Goal: Information Seeking & Learning: Learn about a topic

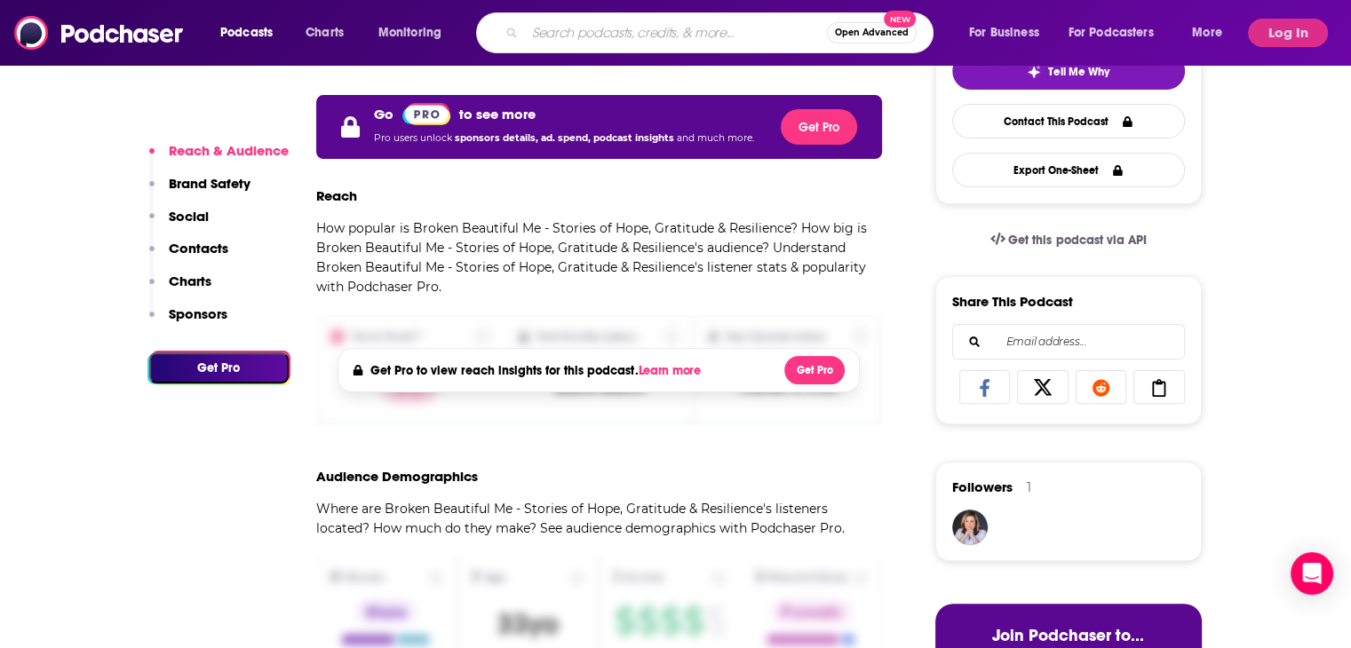
type input "Conspiracy Clearinghouse"
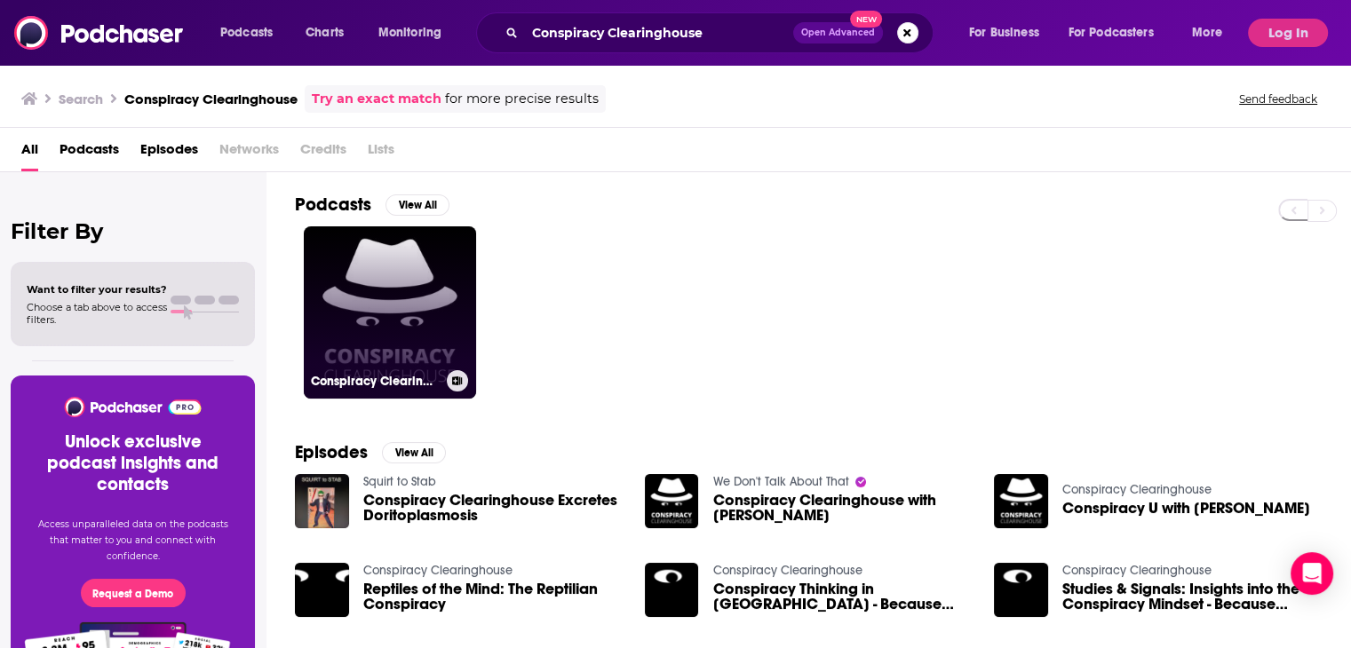
click at [420, 333] on link "Conspiracy Clearinghouse" at bounding box center [390, 312] width 172 height 172
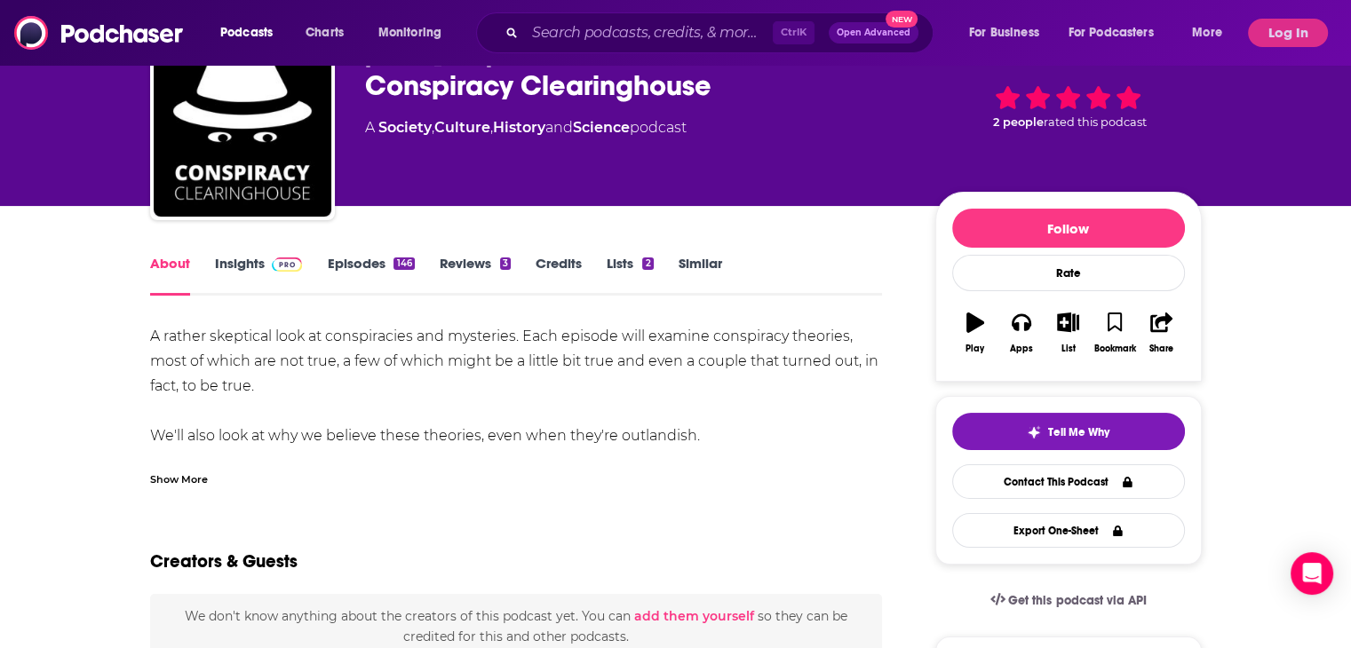
scroll to position [99, 0]
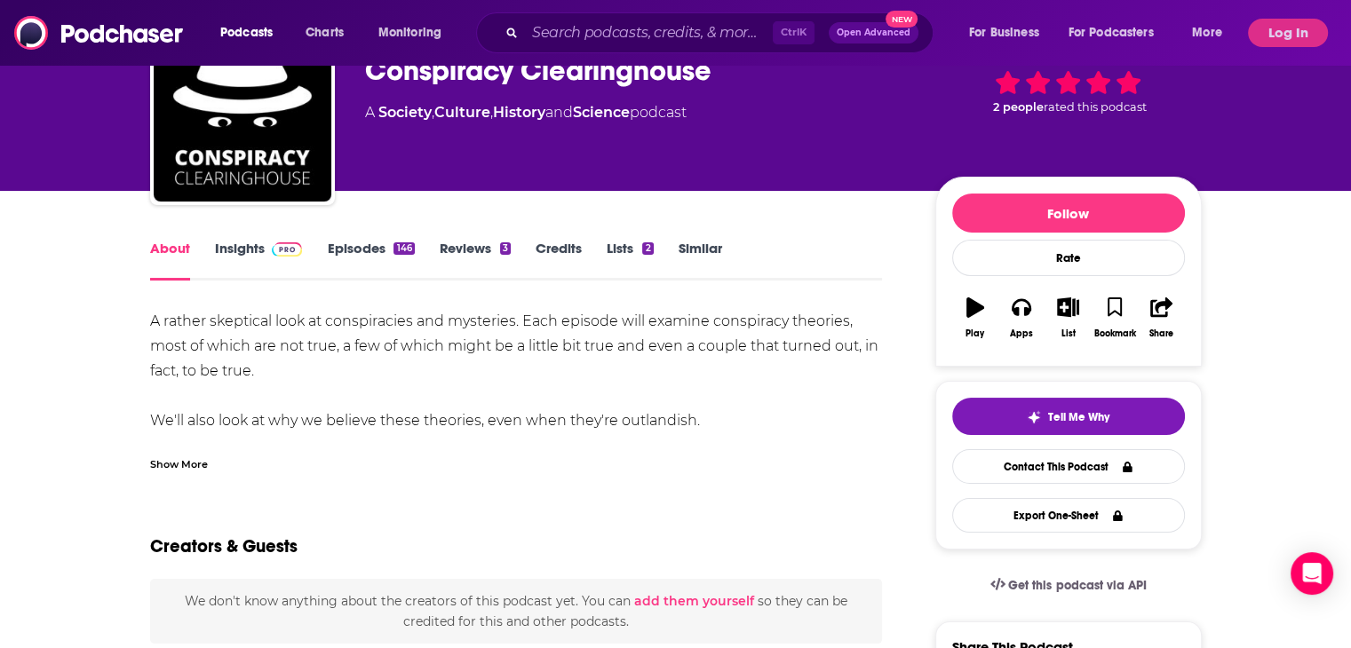
click at [258, 243] on link "Insights" at bounding box center [259, 260] width 88 height 41
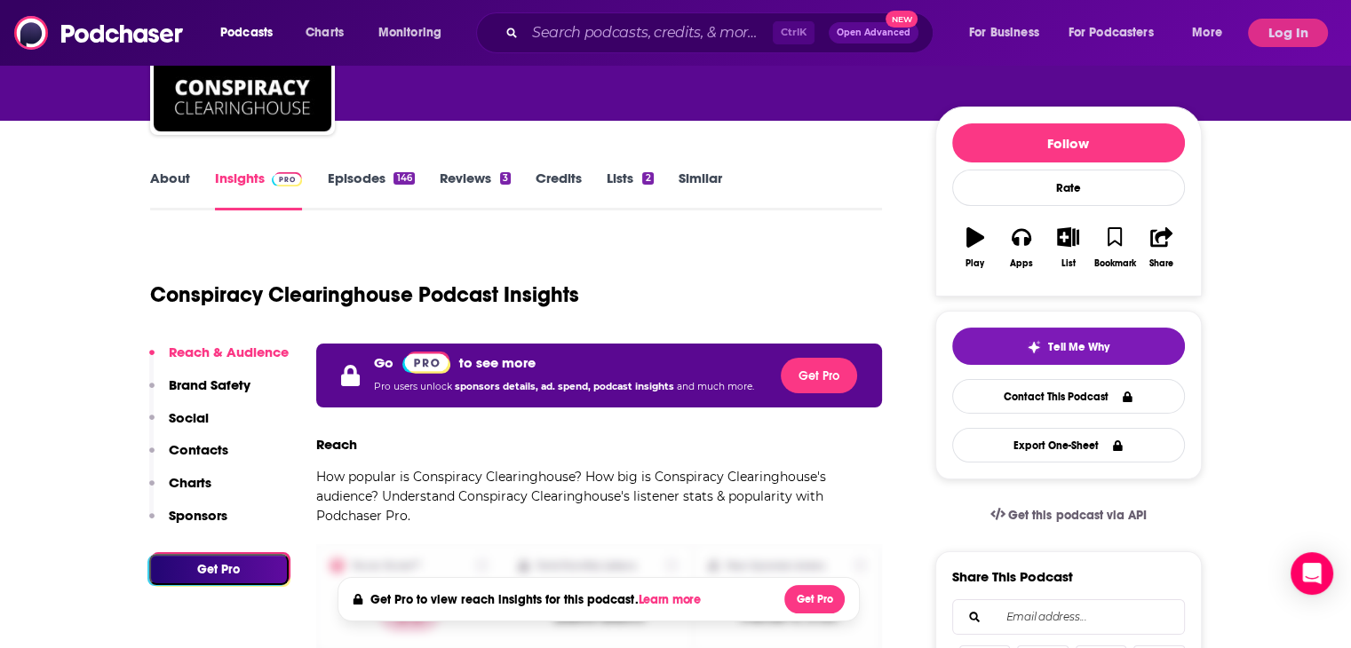
scroll to position [218, 0]
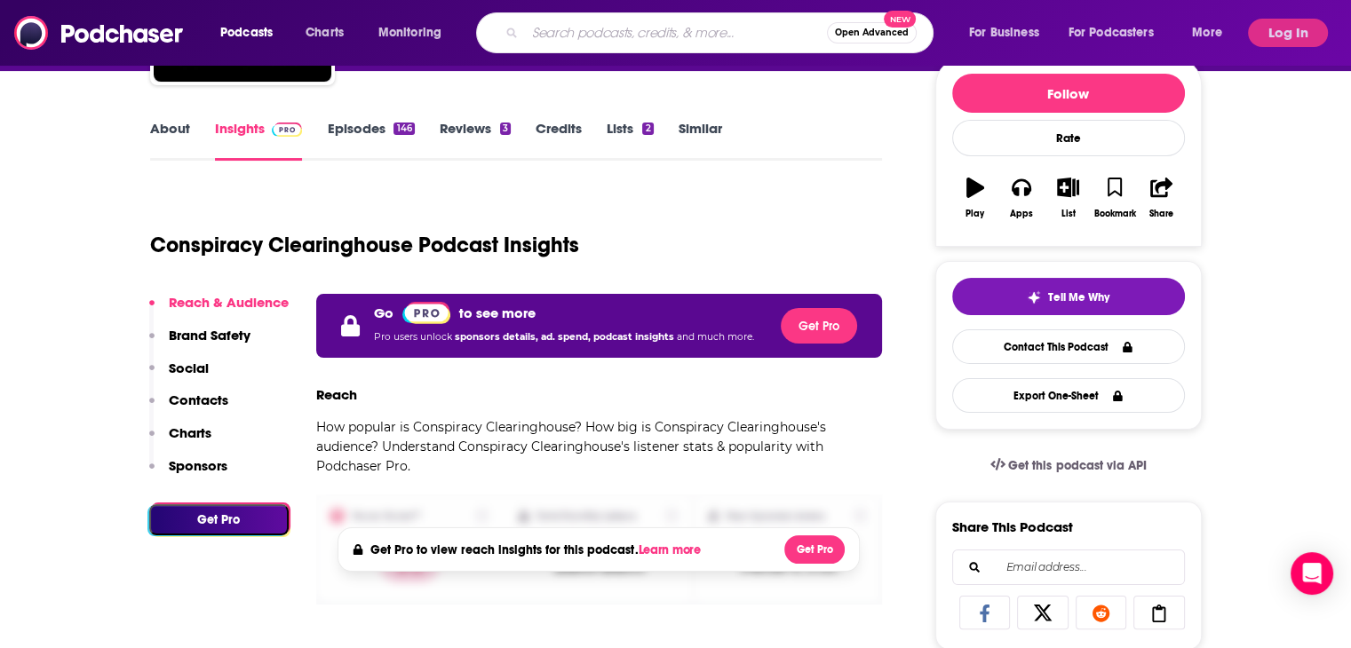
click at [572, 39] on input "Search podcasts, credits, & more..." at bounding box center [676, 33] width 302 height 28
type input "witnesses"
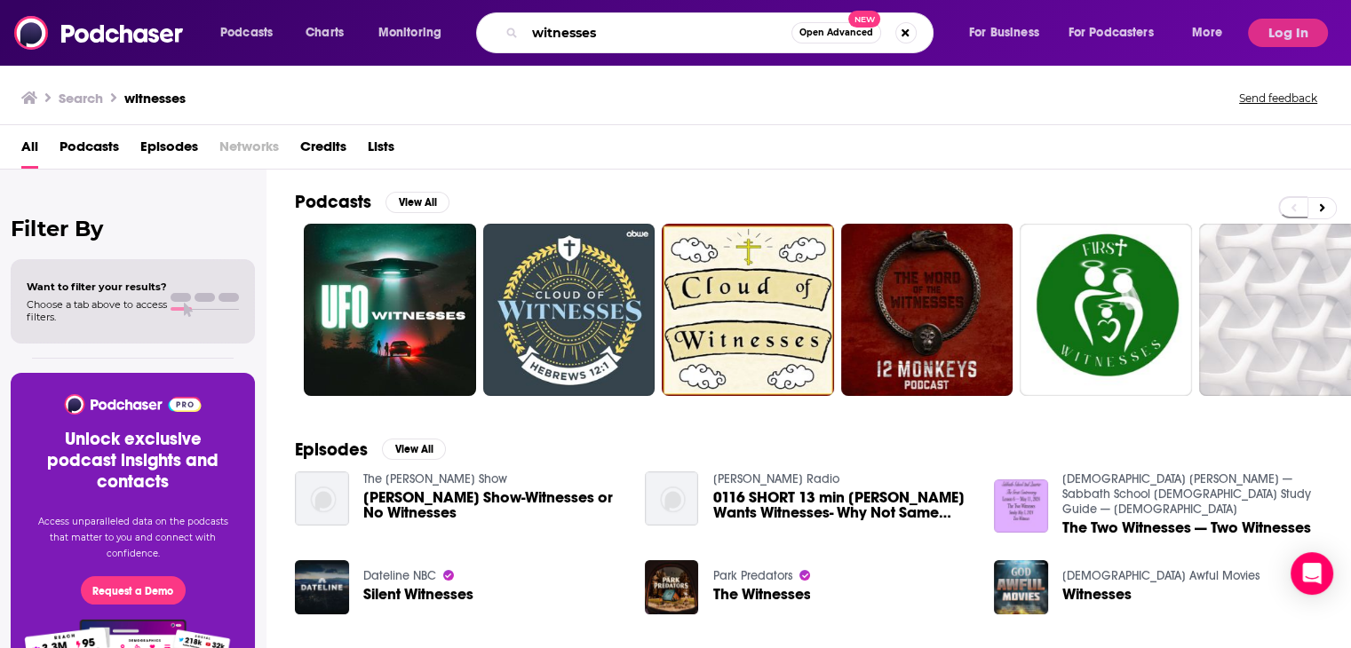
drag, startPoint x: 632, startPoint y: 38, endPoint x: 487, endPoint y: 37, distance: 145.6
click at [487, 37] on div "witnesses Open Advanced New" at bounding box center [704, 32] width 457 height 41
paste input "WITneSS"
click at [646, 39] on input "WITneSSes" at bounding box center [658, 33] width 266 height 28
paste input "[PERSON_NAME]"
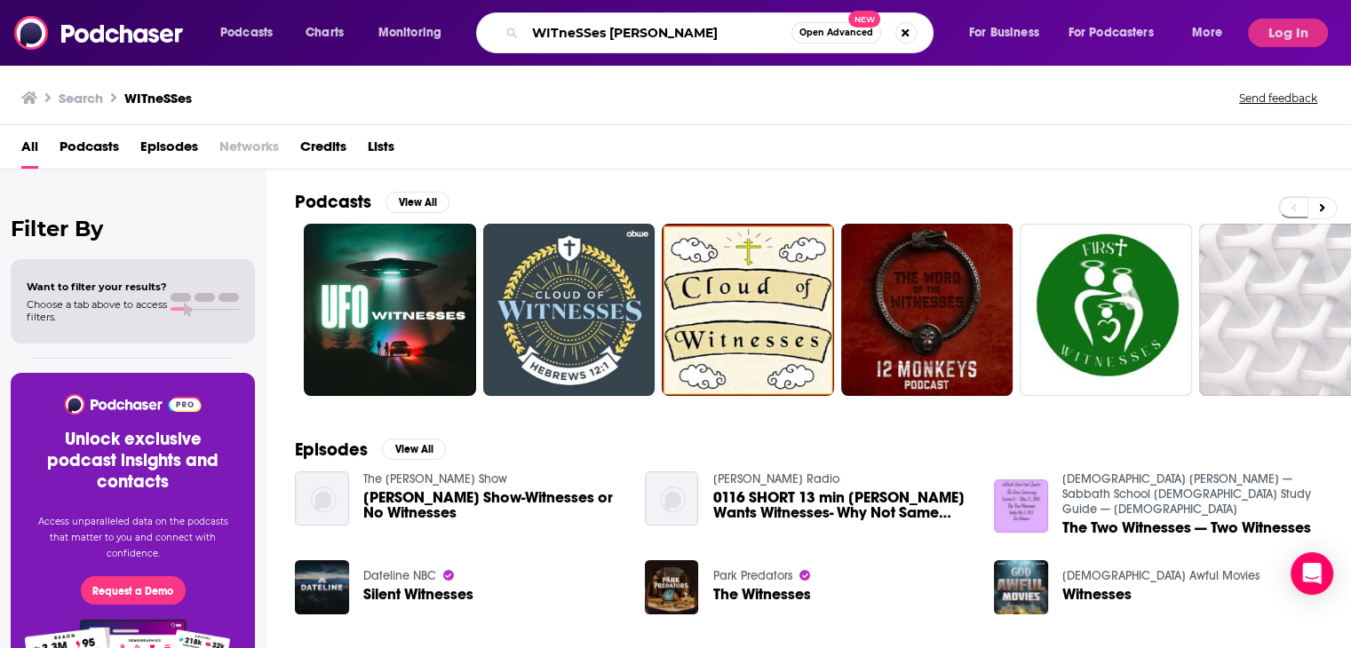
type input "WITneSSes [PERSON_NAME]"
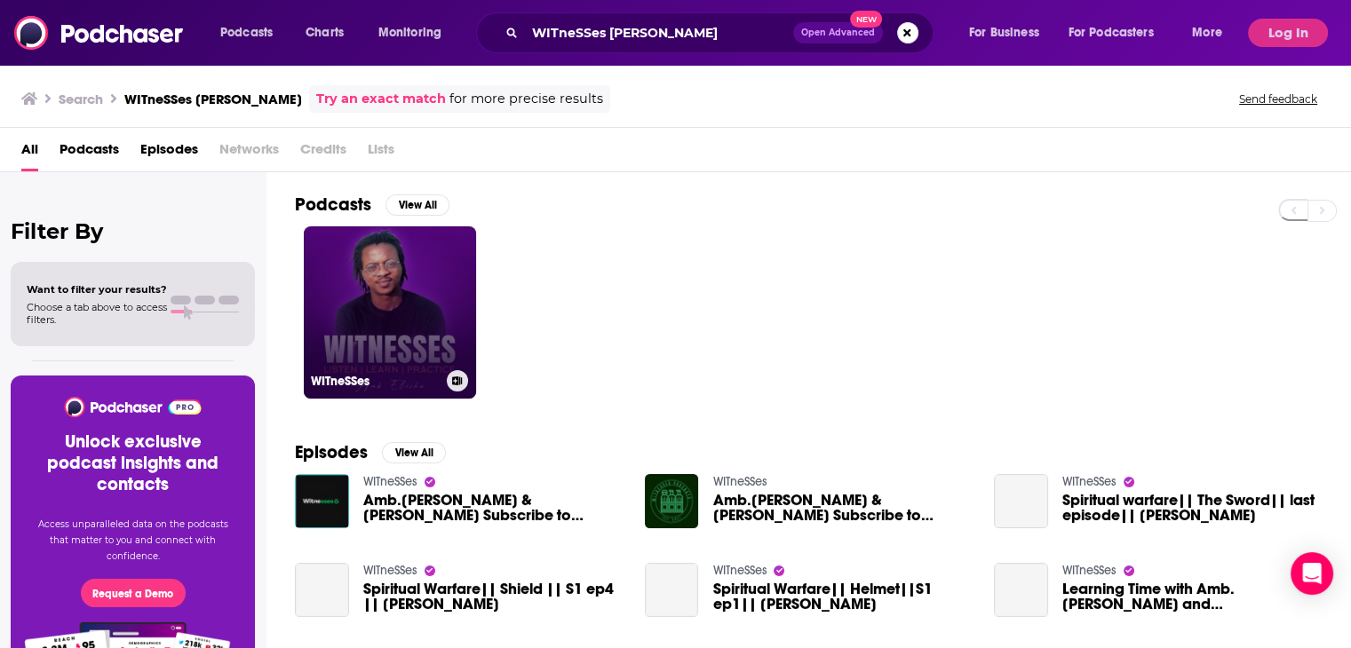
click at [399, 321] on link "WITneSSes" at bounding box center [390, 312] width 172 height 172
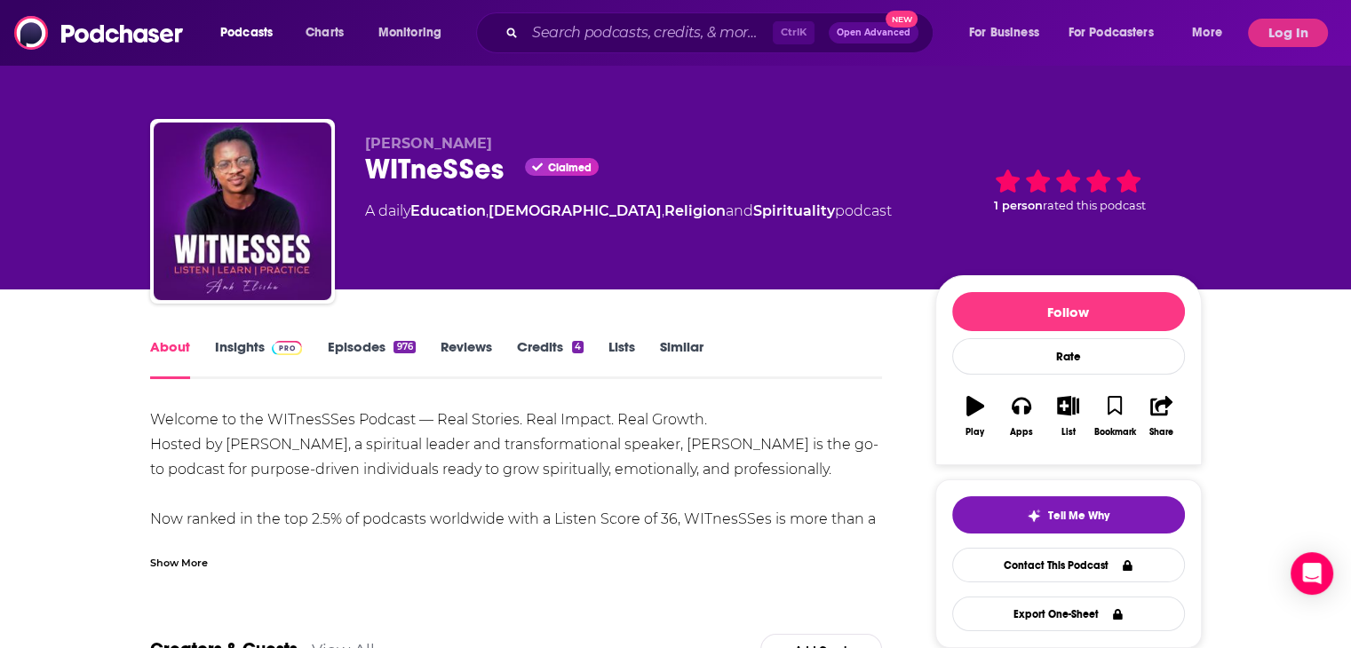
scroll to position [89, 0]
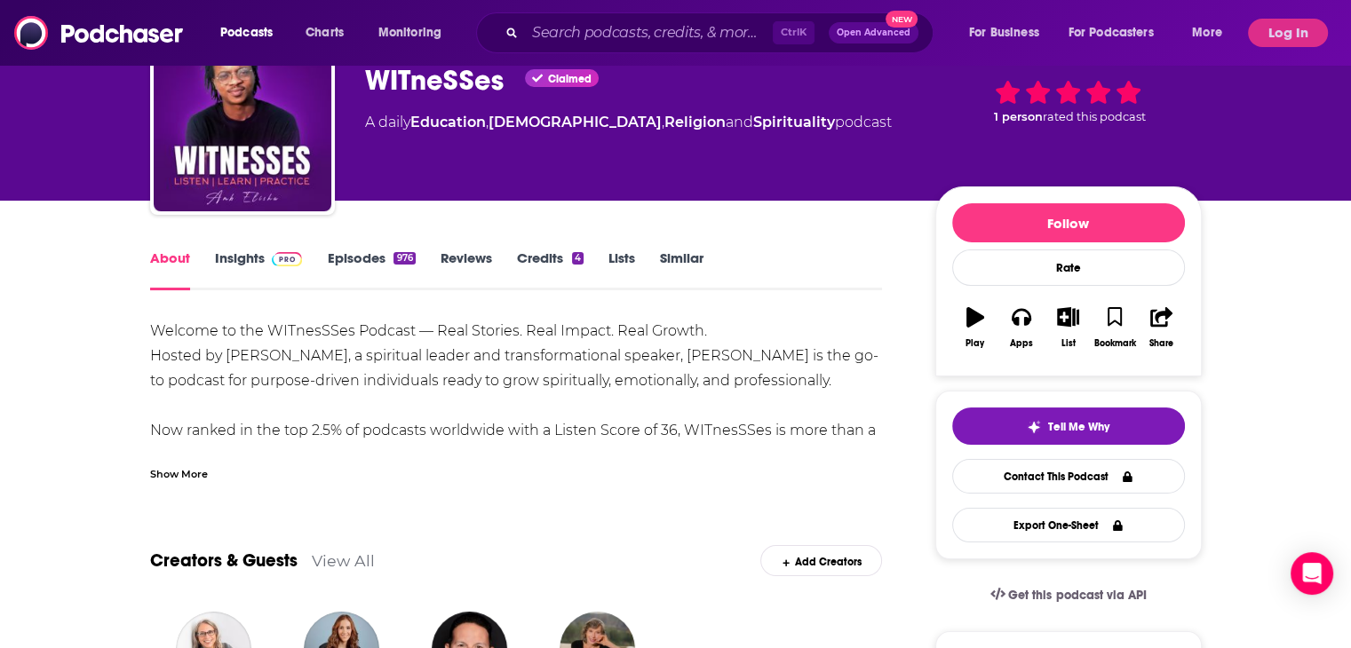
click at [238, 260] on link "Insights" at bounding box center [259, 270] width 88 height 41
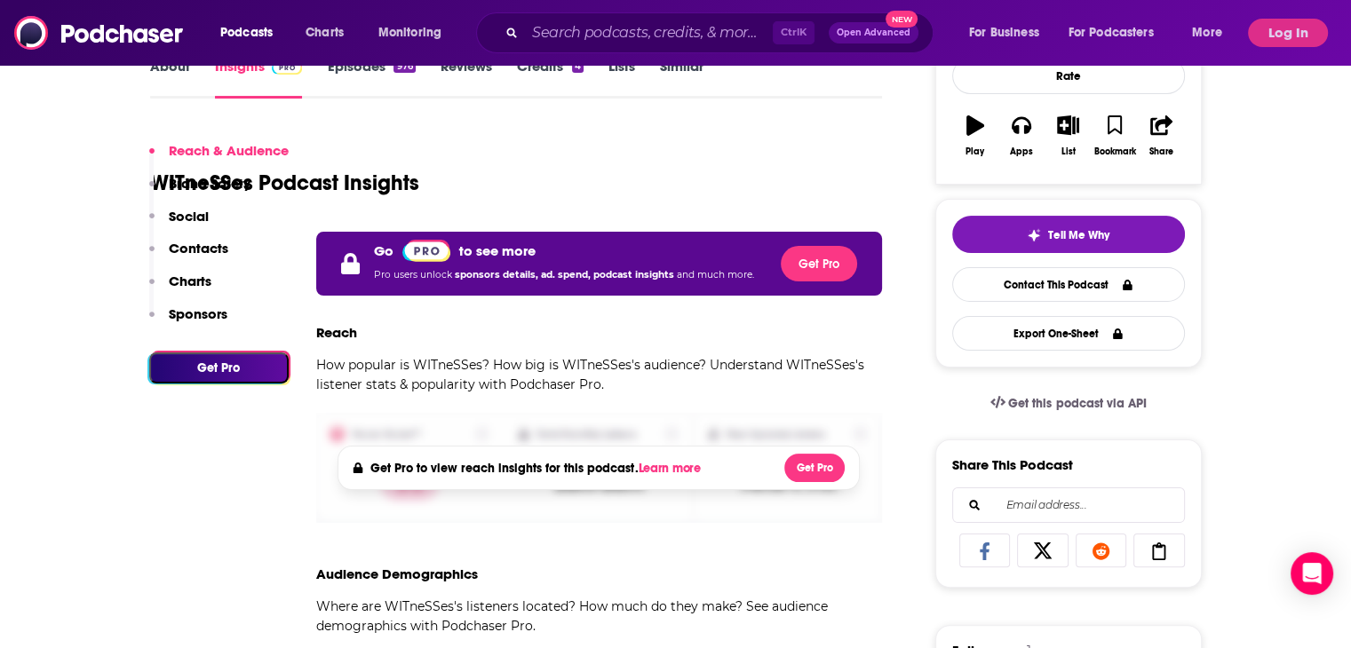
scroll to position [178, 0]
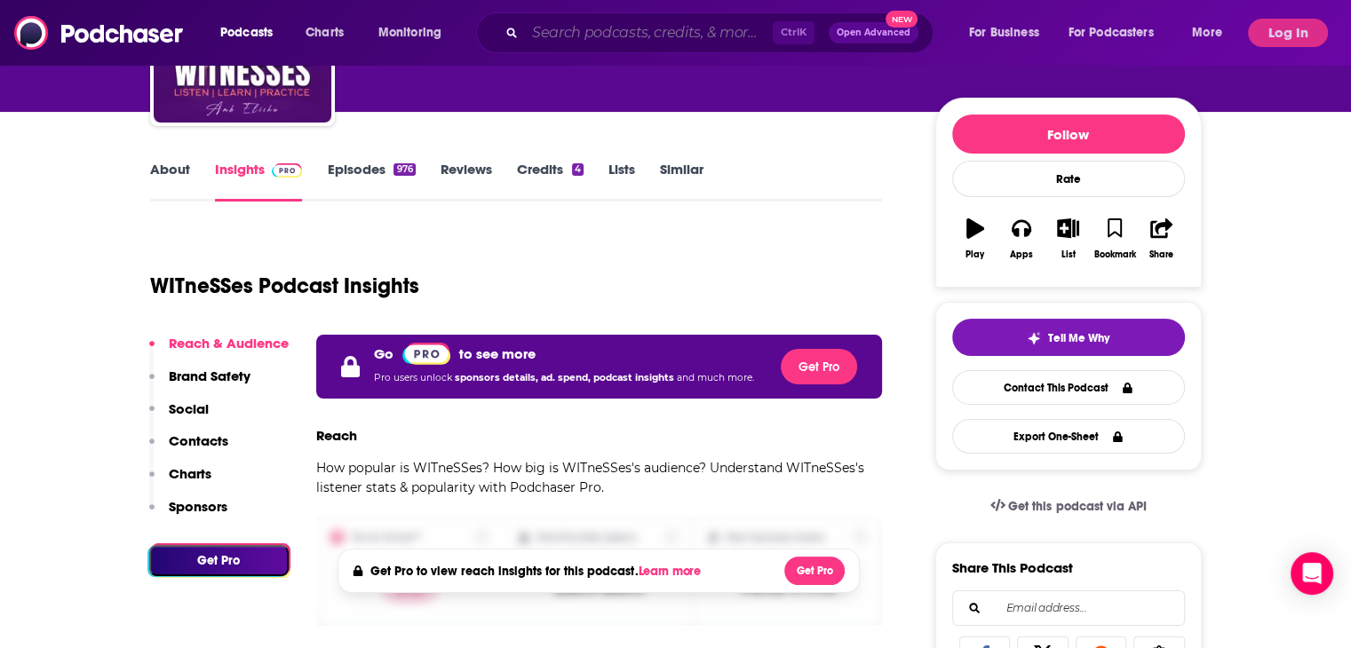
click at [578, 33] on input "Search podcasts, credits, & more..." at bounding box center [649, 33] width 248 height 28
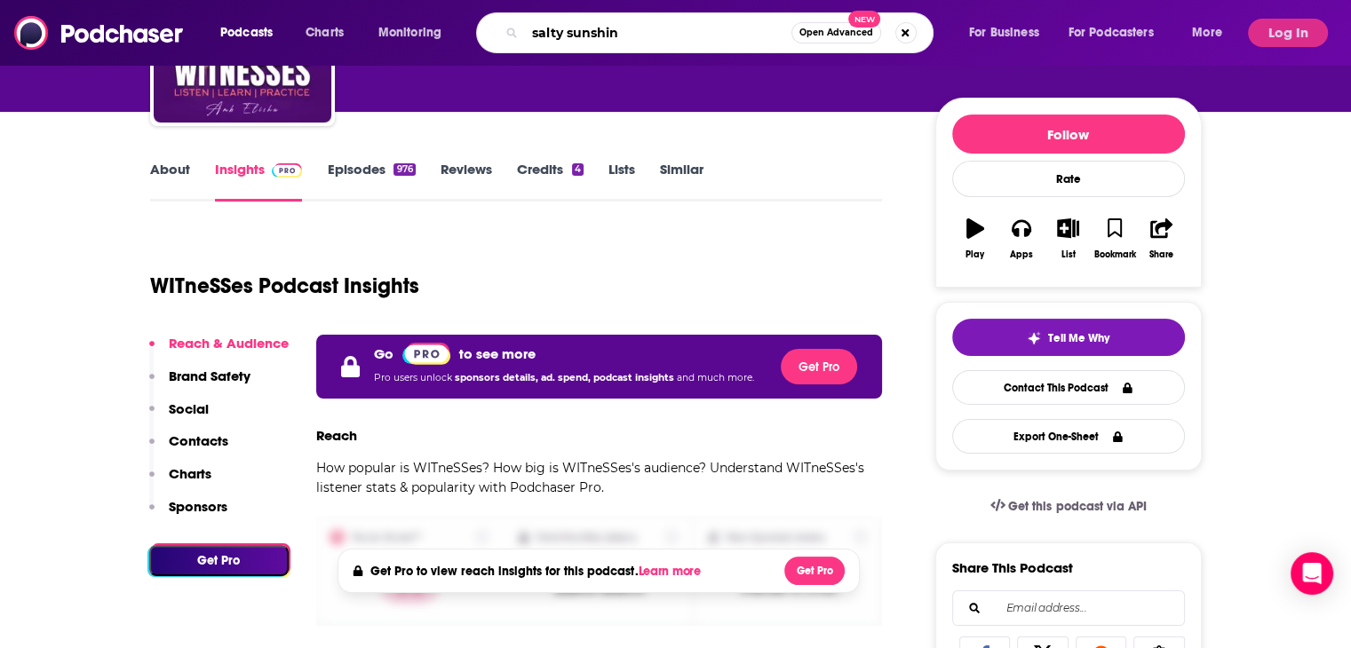
type input "salty sunshine"
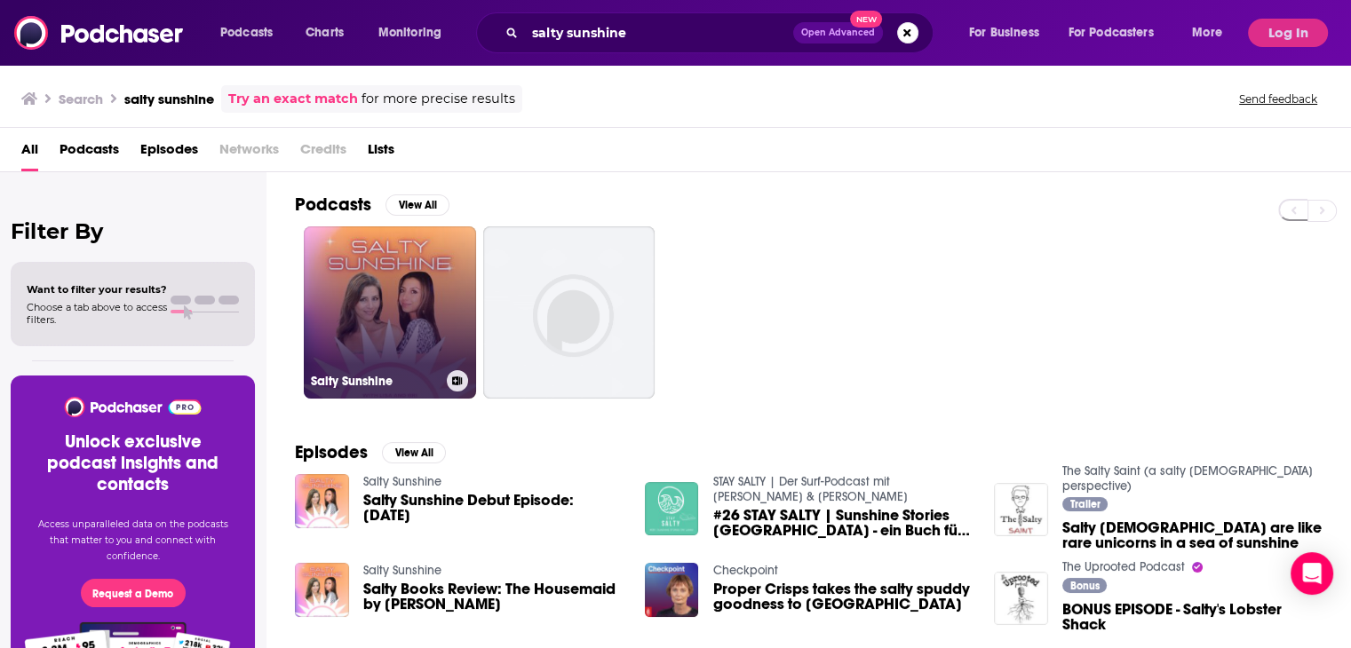
click at [391, 278] on link "Salty Sunshine" at bounding box center [390, 312] width 172 height 172
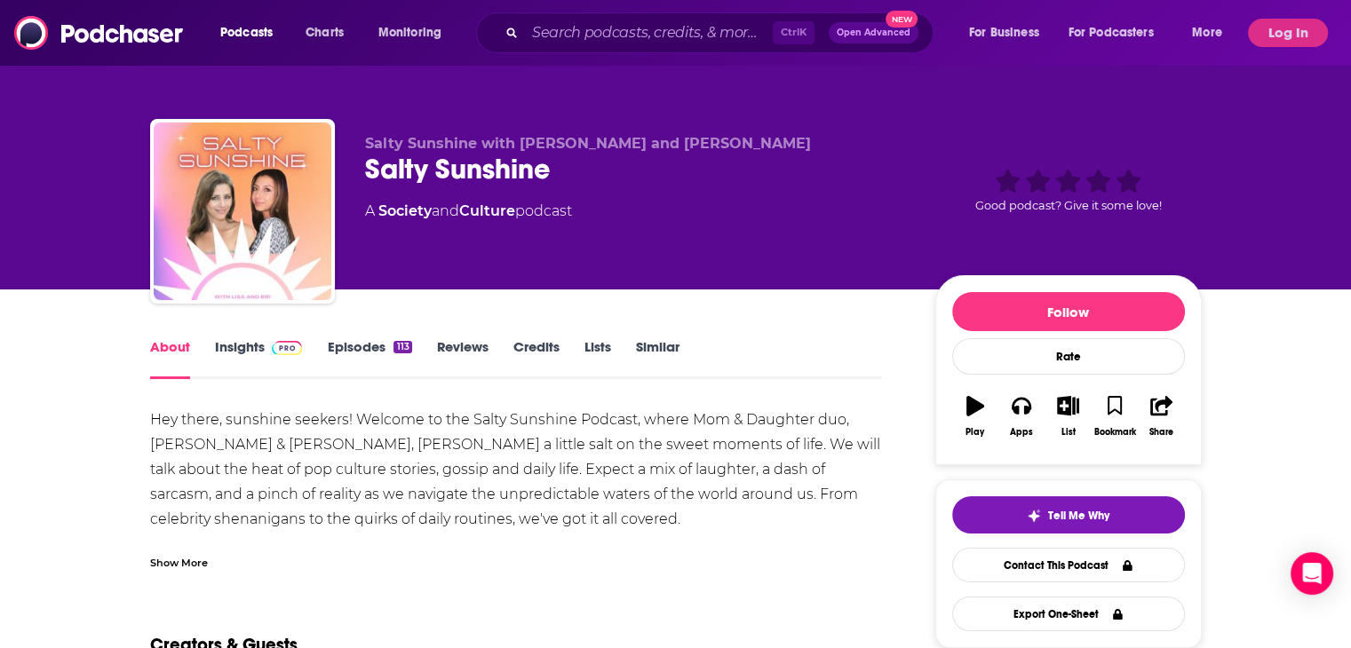
click at [244, 339] on div "About Insights Episodes 113 Reviews Credits Lists Similar" at bounding box center [516, 358] width 733 height 44
click at [258, 349] on link "Insights" at bounding box center [259, 358] width 88 height 41
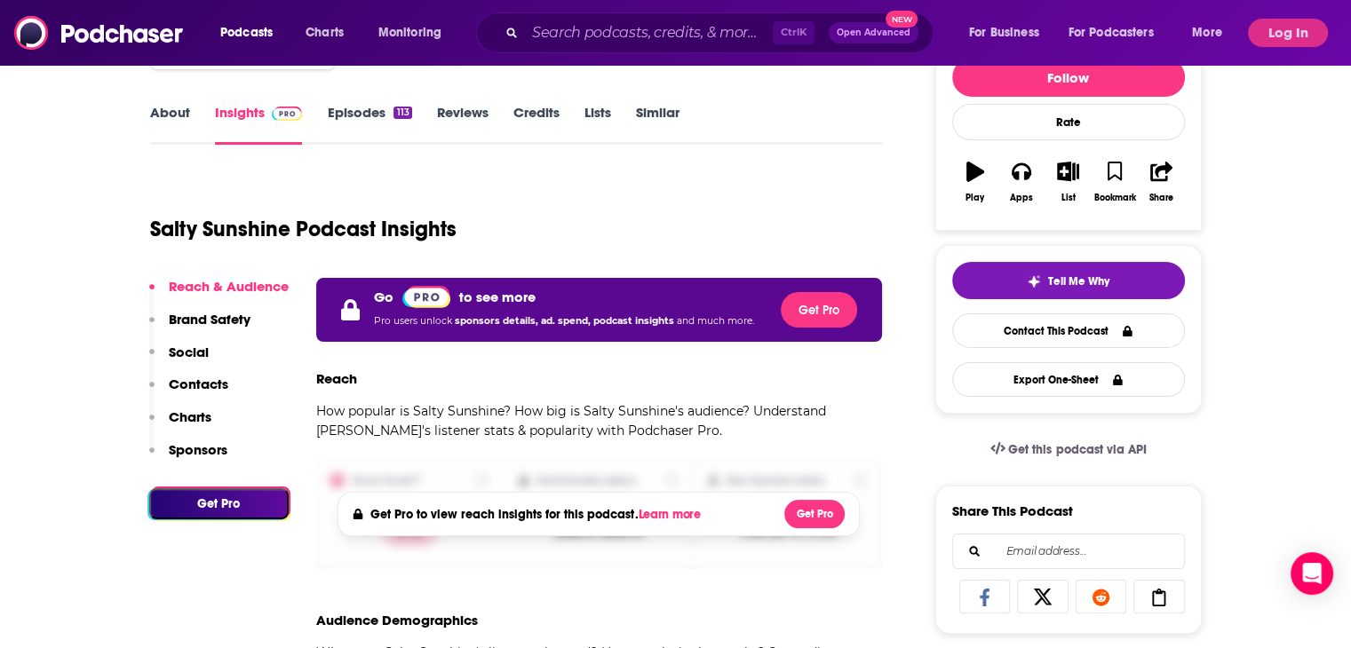
scroll to position [355, 0]
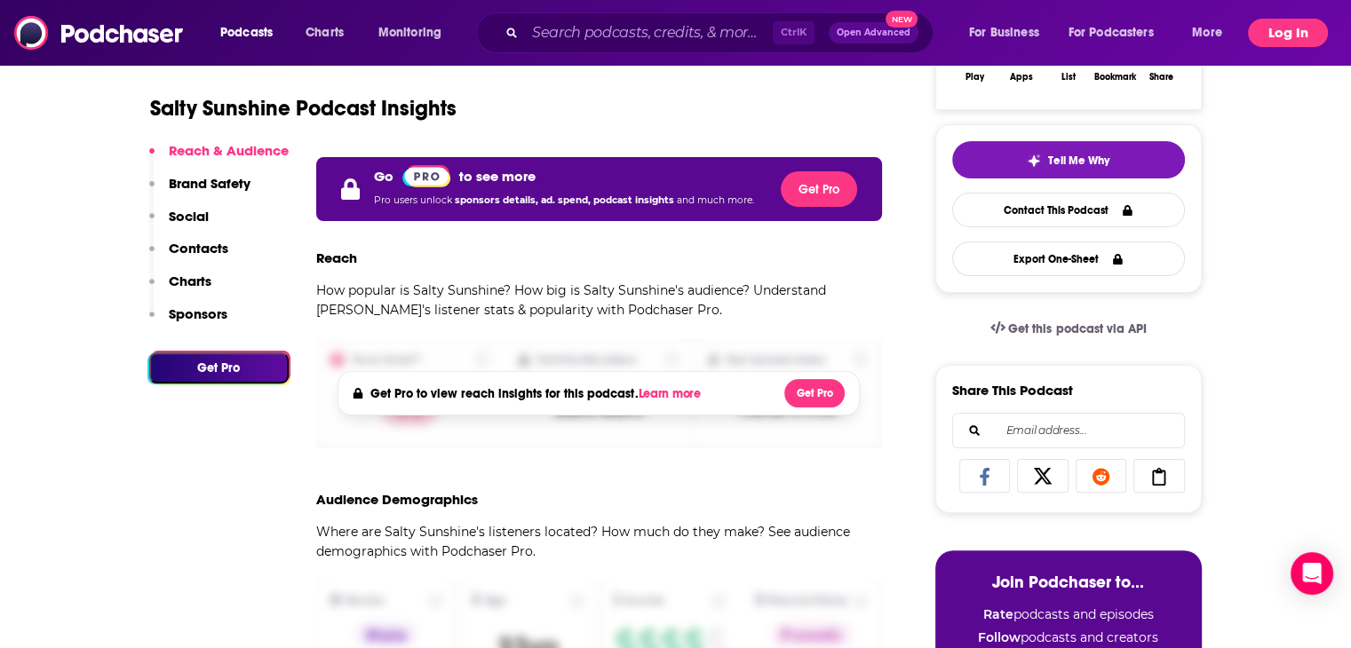
click at [1274, 35] on button "Log In" at bounding box center [1288, 33] width 80 height 28
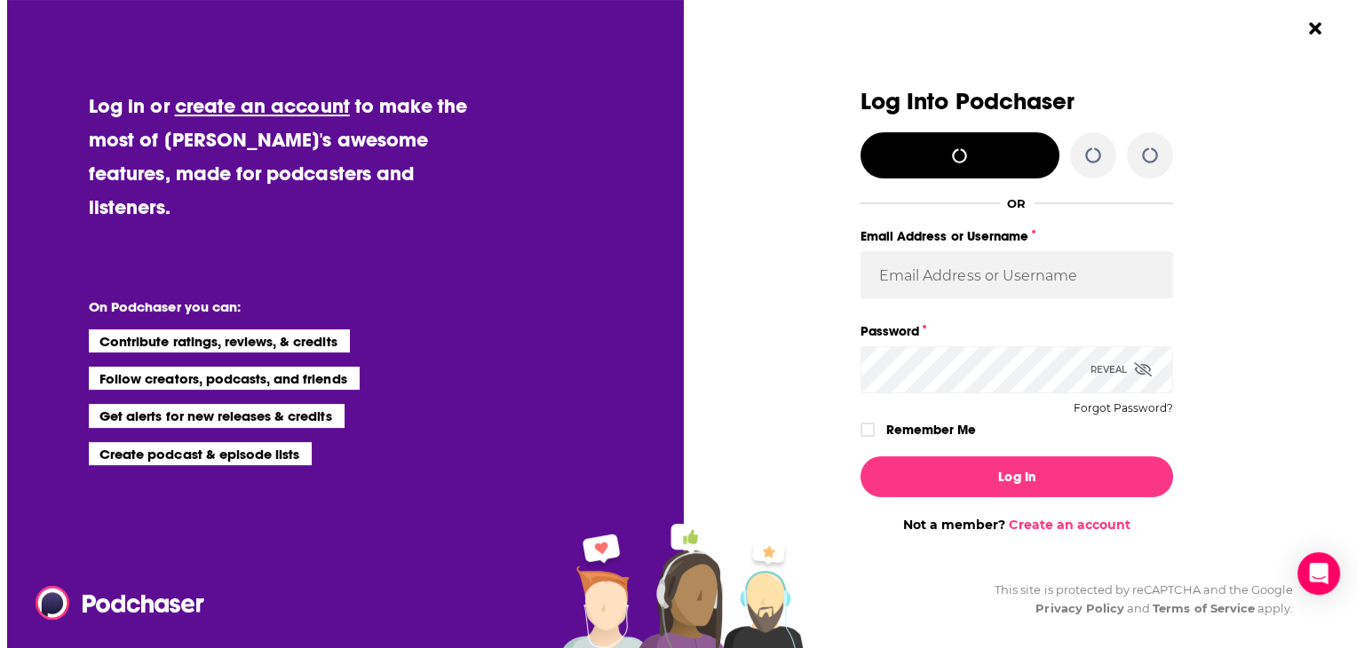
scroll to position [0, 0]
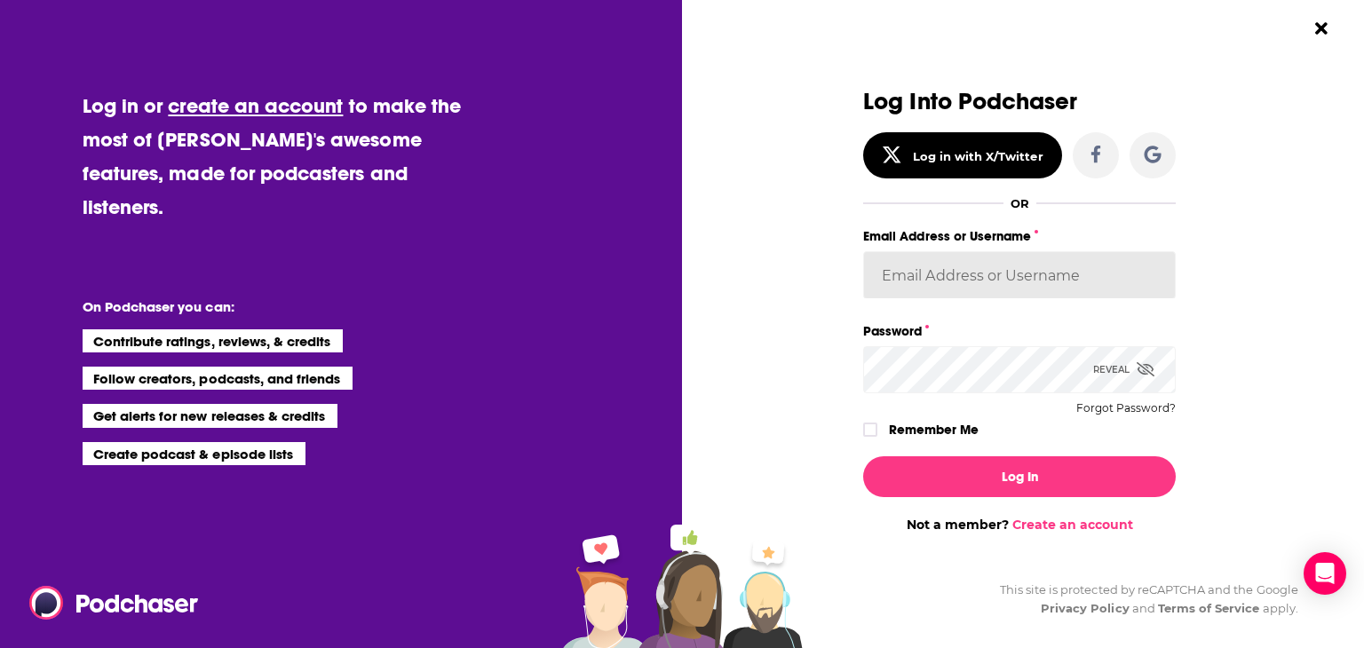
click at [899, 268] on input "Email Address or Username" at bounding box center [1019, 275] width 313 height 48
type input "[PERSON_NAME][EMAIL_ADDRESS][DOMAIN_NAME]"
click at [1137, 370] on icon "Dialog" at bounding box center [1146, 369] width 18 height 14
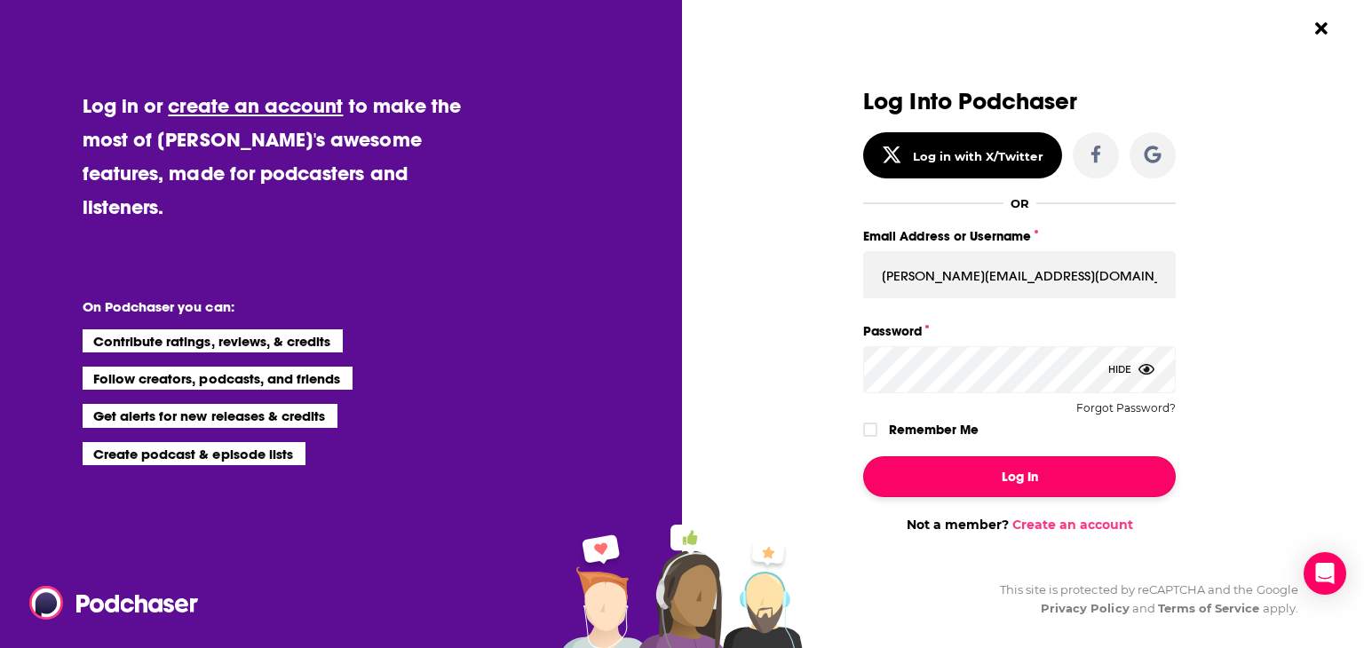
click at [1004, 474] on button "Log In" at bounding box center [1019, 476] width 313 height 41
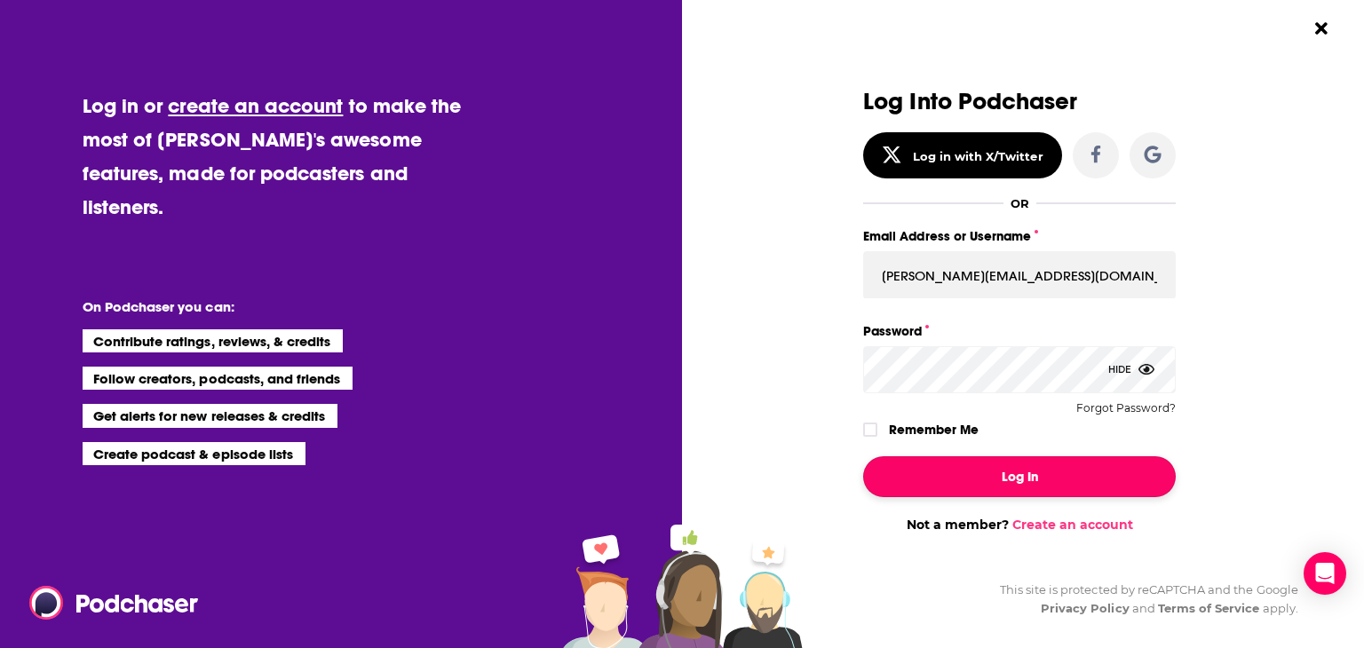
click at [1034, 471] on button "Log In" at bounding box center [1019, 476] width 313 height 41
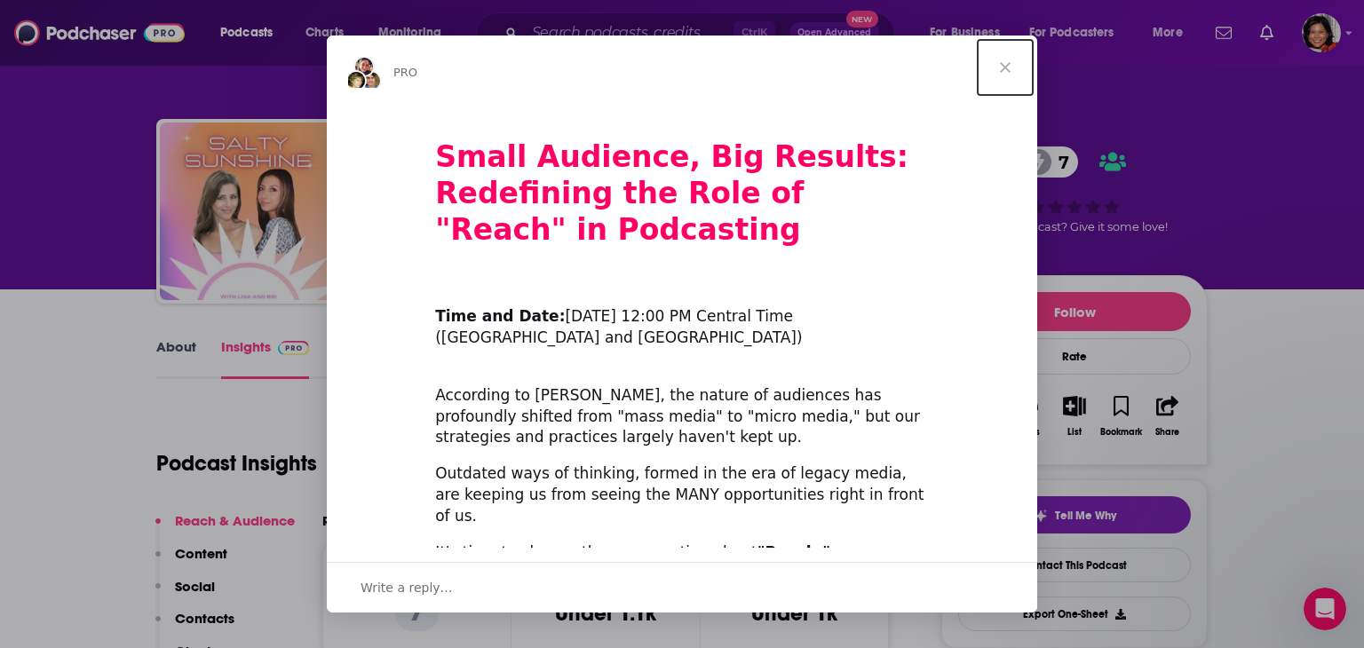
click at [1008, 67] on span "Close" at bounding box center [1005, 68] width 64 height 64
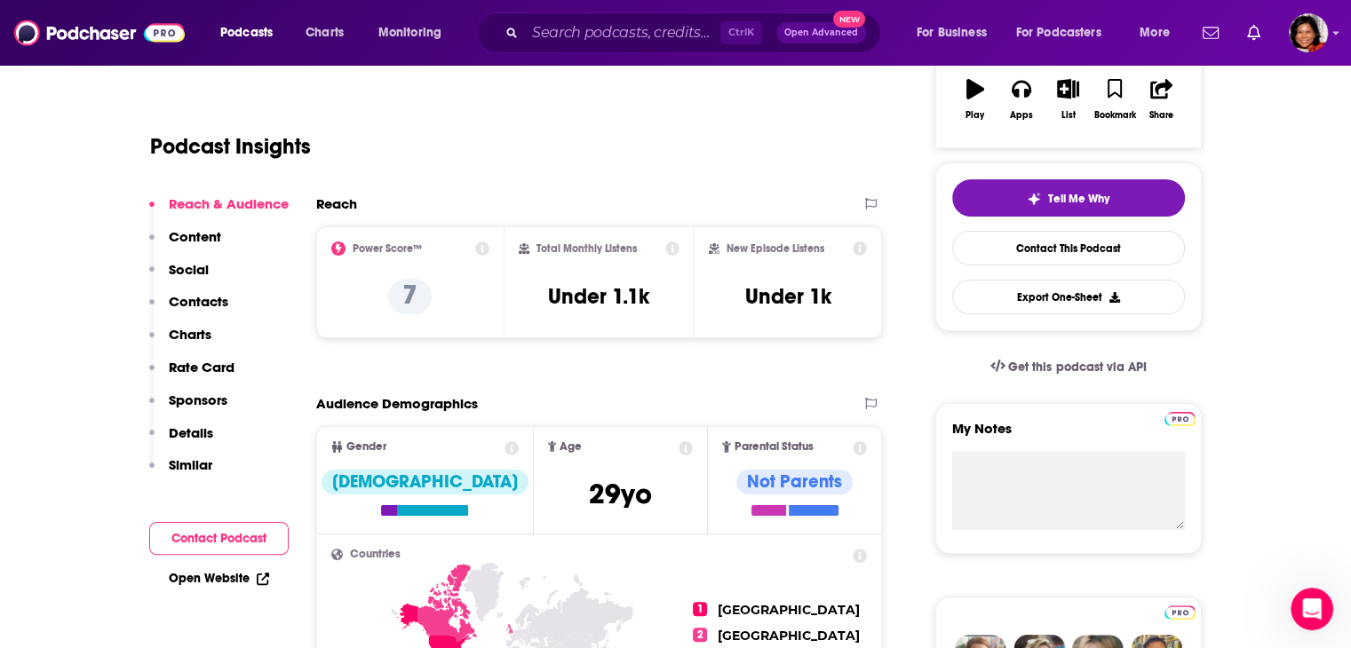
scroll to position [355, 0]
